Goal: Book appointment/travel/reservation

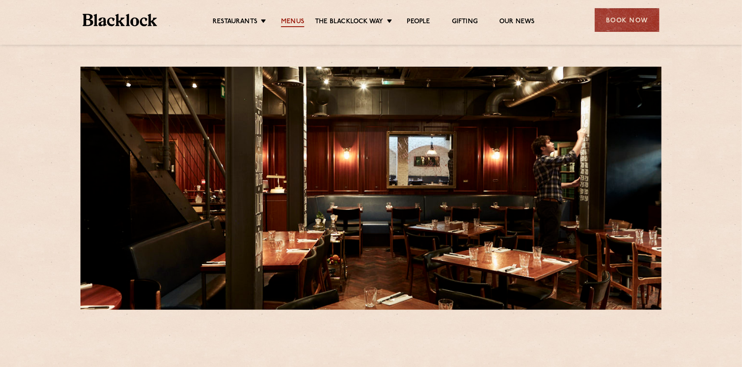
click at [293, 18] on link "Menus" at bounding box center [292, 22] width 23 height 9
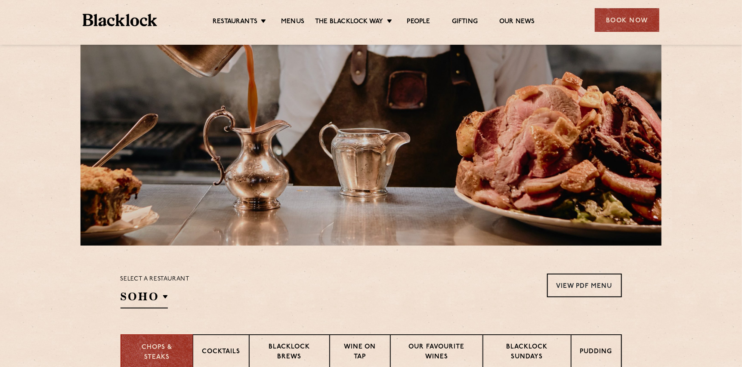
scroll to position [258, 0]
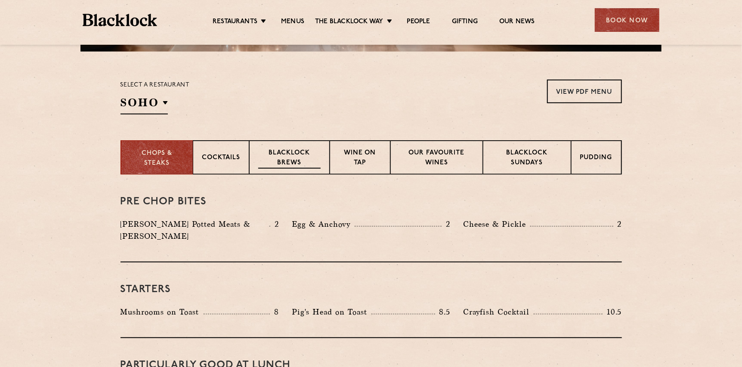
click at [302, 154] on p "Blacklock Brews" at bounding box center [289, 158] width 63 height 20
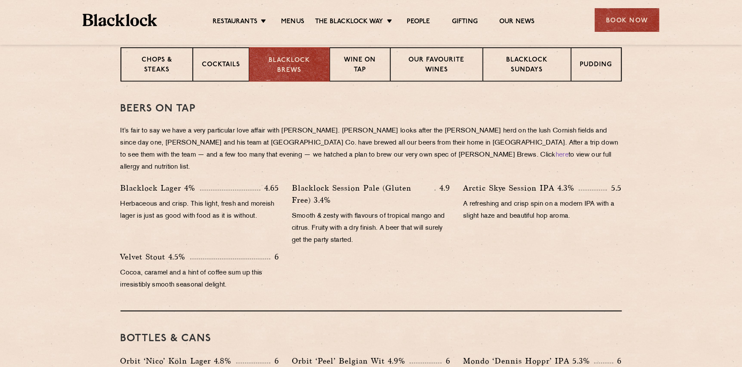
scroll to position [138, 0]
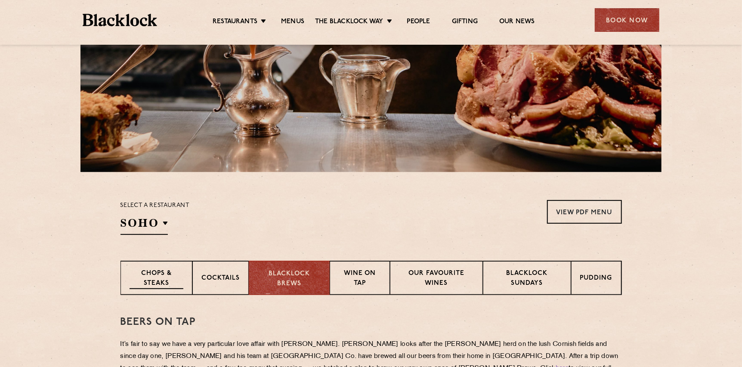
click at [148, 277] on p "Chops & Steaks" at bounding box center [156, 279] width 54 height 20
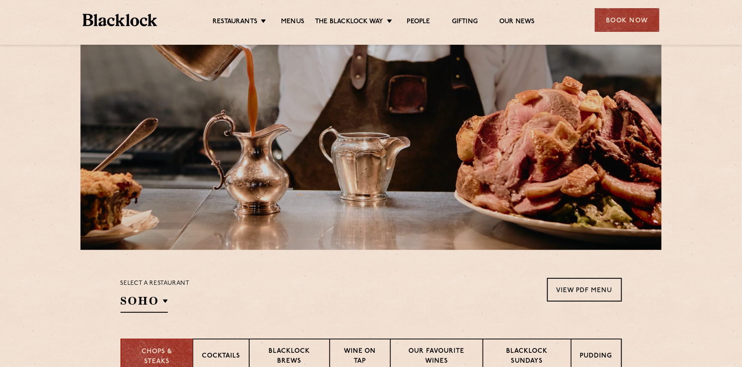
scroll to position [0, 0]
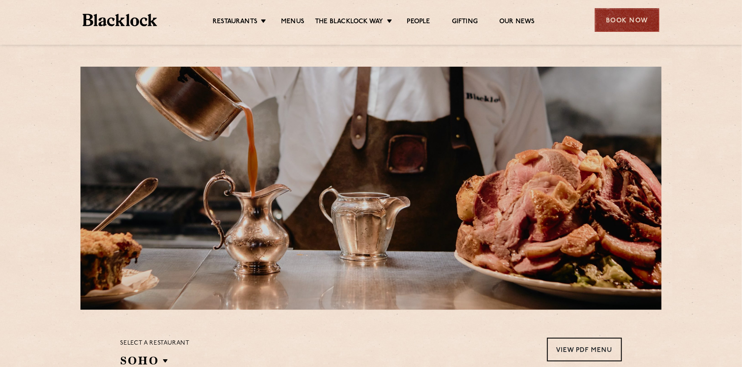
click at [607, 20] on div "Book Now" at bounding box center [627, 20] width 65 height 24
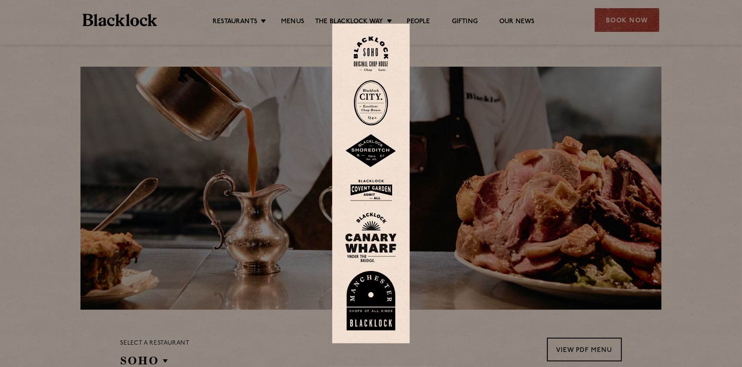
click at [379, 51] on img at bounding box center [371, 54] width 34 height 35
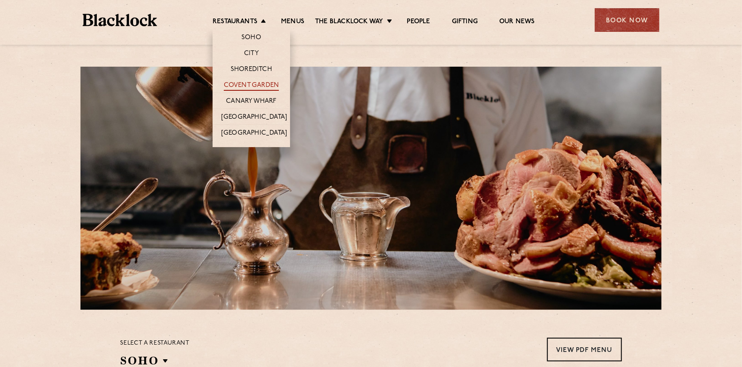
click at [254, 83] on link "Covent Garden" at bounding box center [251, 85] width 55 height 9
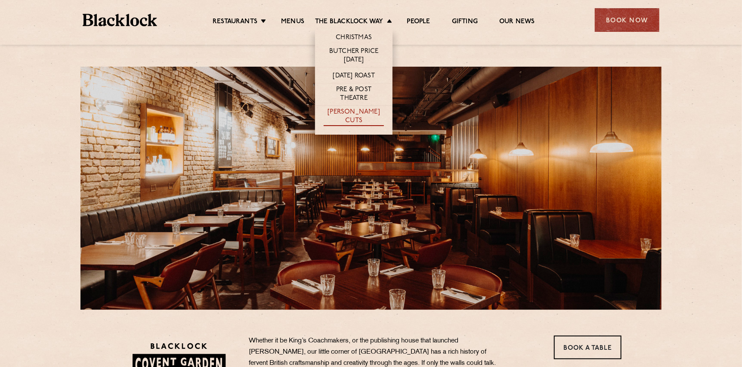
click at [351, 109] on link "[PERSON_NAME] Cuts" at bounding box center [354, 117] width 60 height 18
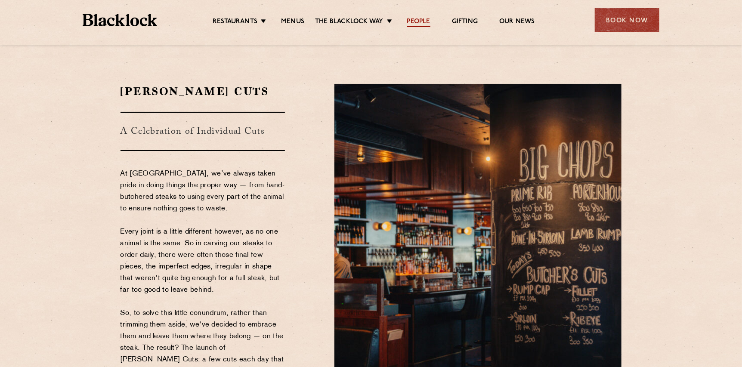
click at [423, 23] on link "People" at bounding box center [418, 22] width 23 height 9
